Goal: Task Accomplishment & Management: Check status

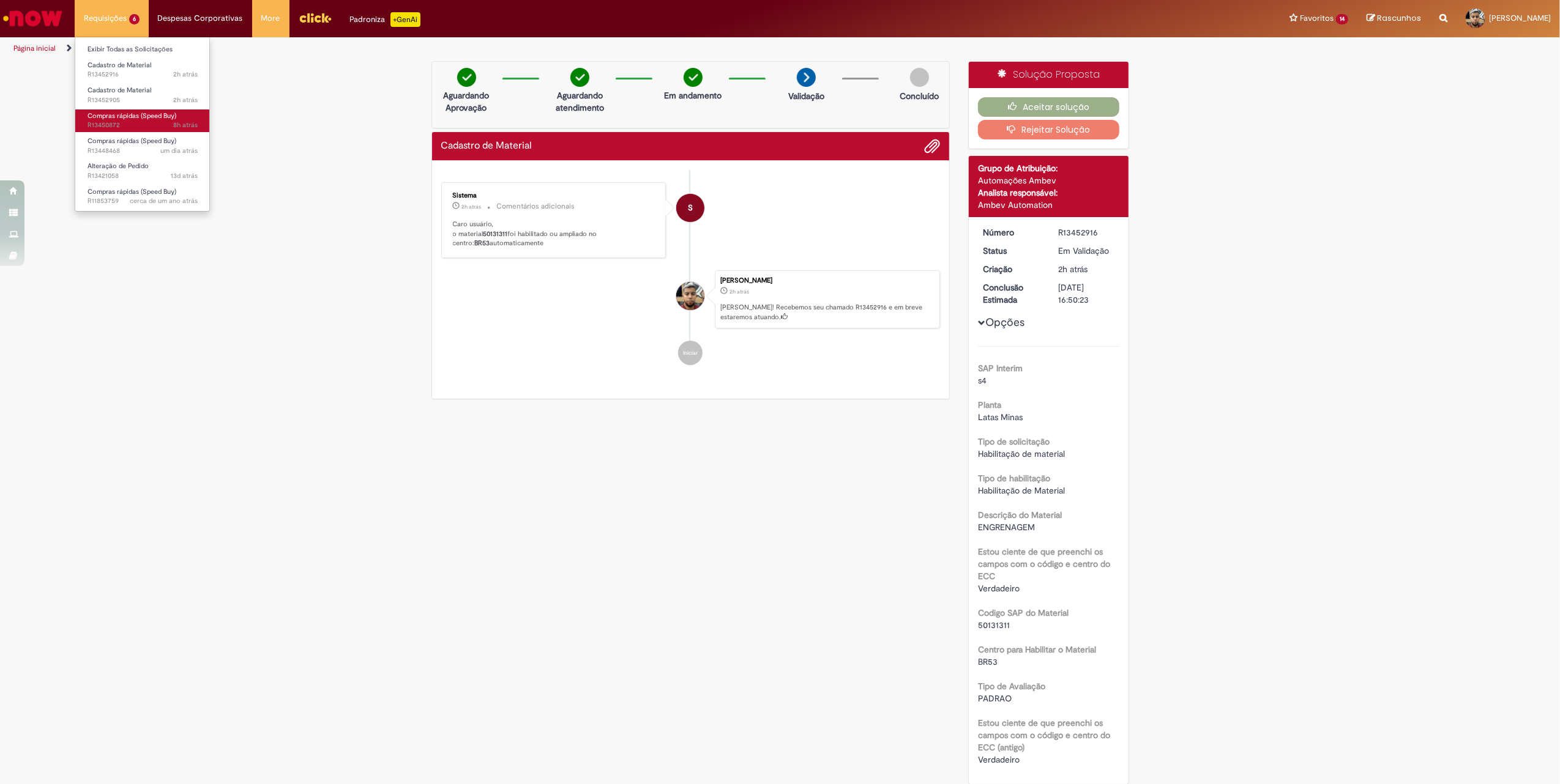
click at [125, 116] on span "Compras rápidas (Speed Buy)" at bounding box center [132, 116] width 89 height 9
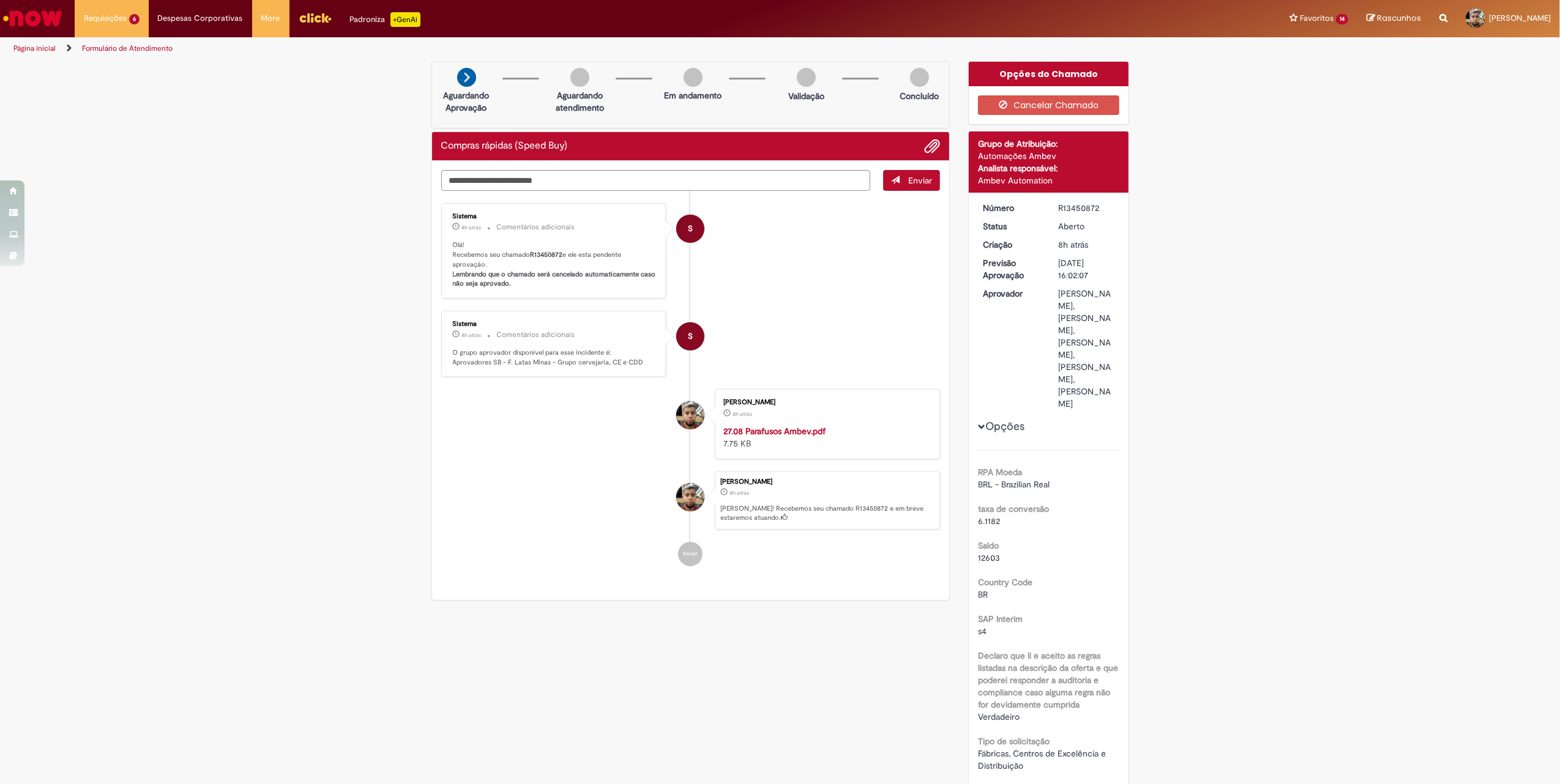
click at [850, 270] on li "S Sistema 8h atrás 8 horas atrás Comentários adicionais Olá! Recebemos seu cham…" at bounding box center [691, 250] width 499 height 95
